Goal: Find specific page/section: Find specific page/section

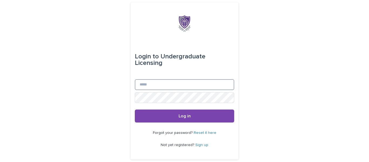
click at [187, 84] on input "Email" at bounding box center [184, 84] width 99 height 11
type input "**********"
click at [135, 109] on button "Log in" at bounding box center [184, 115] width 99 height 13
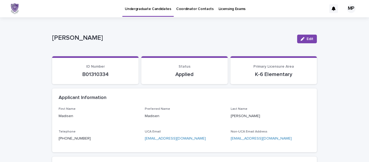
click at [194, 9] on p "Coordinator Contacts" at bounding box center [195, 5] width 38 height 11
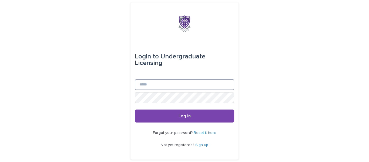
click at [228, 80] on input "Email" at bounding box center [184, 84] width 99 height 11
type input "**********"
click at [135, 109] on button "Log in" at bounding box center [184, 115] width 99 height 13
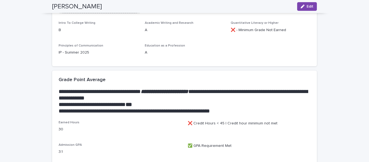
scroll to position [172, 0]
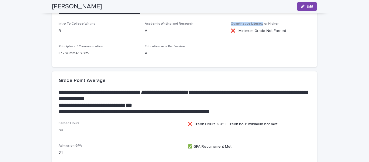
drag, startPoint x: 229, startPoint y: 23, endPoint x: 258, endPoint y: 23, distance: 29.7
click at [258, 23] on span "Quantitative Literacy or Higher" at bounding box center [254, 23] width 48 height 3
copy span "Quantitative Literacy"
